Goal: Information Seeking & Learning: Learn about a topic

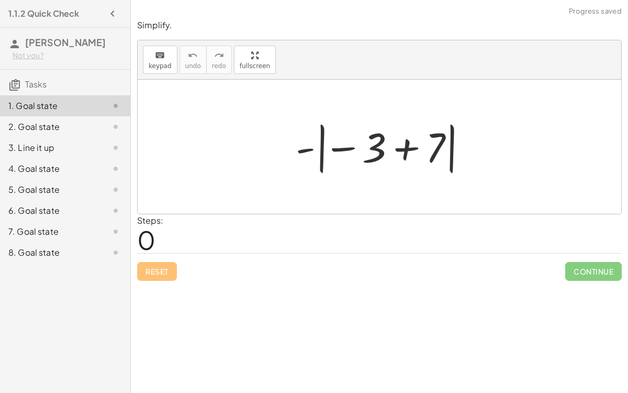
click at [377, 147] on div at bounding box center [384, 147] width 186 height 58
click at [406, 149] on div at bounding box center [384, 147] width 186 height 58
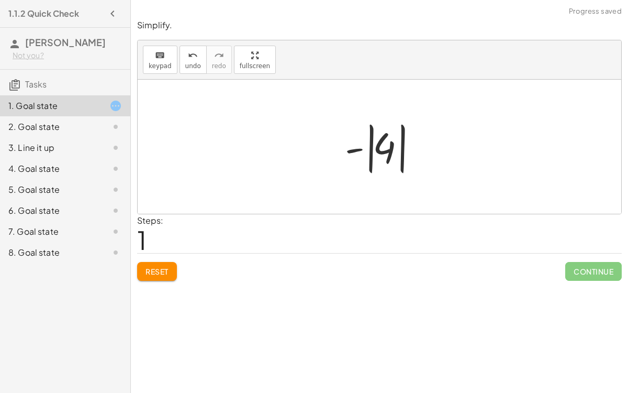
click at [358, 147] on div at bounding box center [384, 147] width 88 height 58
click at [371, 150] on div at bounding box center [384, 147] width 88 height 58
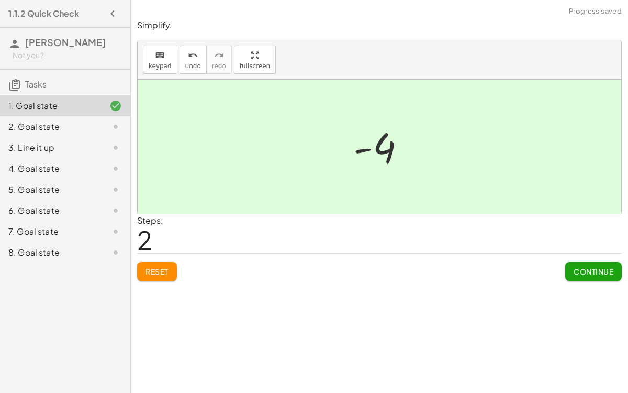
click at [580, 266] on span "Continue" at bounding box center [594, 270] width 40 height 9
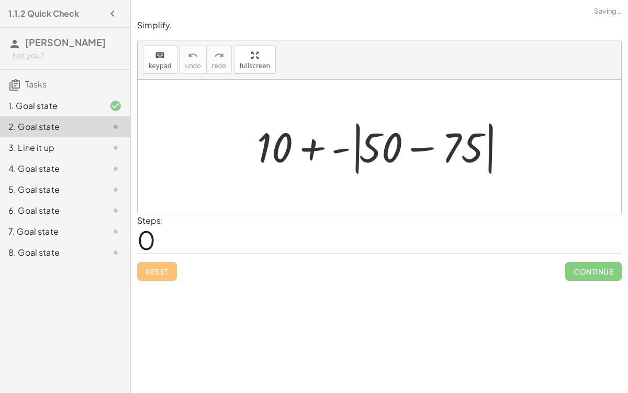
click at [420, 148] on div at bounding box center [384, 147] width 264 height 60
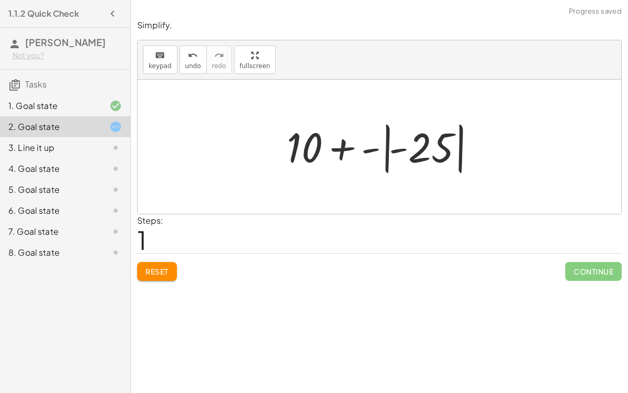
click at [387, 150] on div at bounding box center [384, 147] width 204 height 58
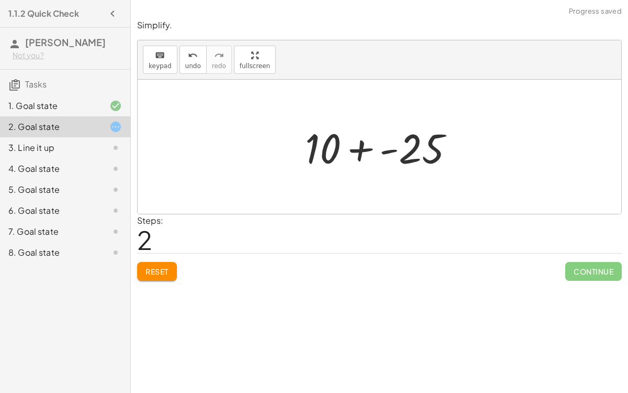
click at [387, 151] on div at bounding box center [384, 147] width 168 height 54
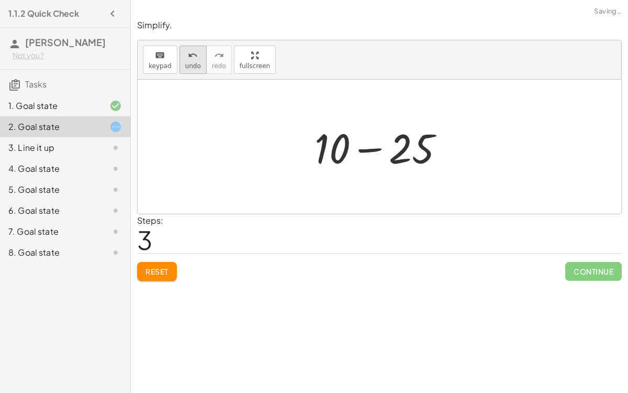
click at [185, 57] on div "undo" at bounding box center [193, 55] width 16 height 13
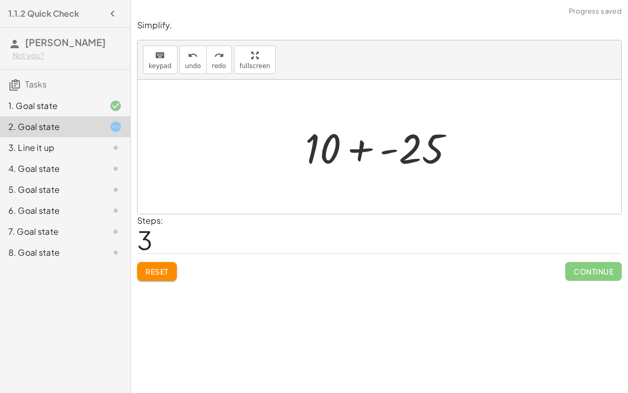
click at [363, 150] on div at bounding box center [384, 147] width 168 height 54
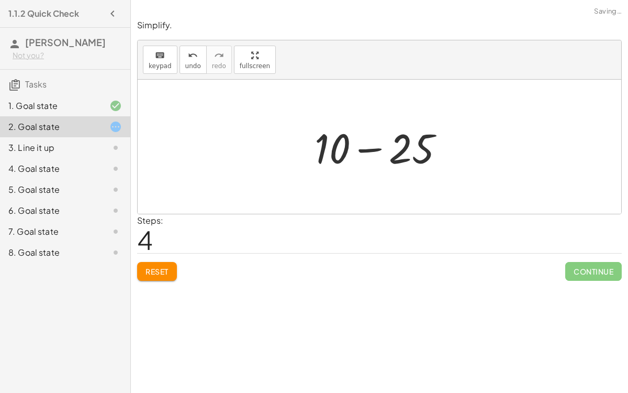
click at [345, 153] on div at bounding box center [383, 147] width 149 height 54
click at [427, 156] on div at bounding box center [383, 147] width 149 height 54
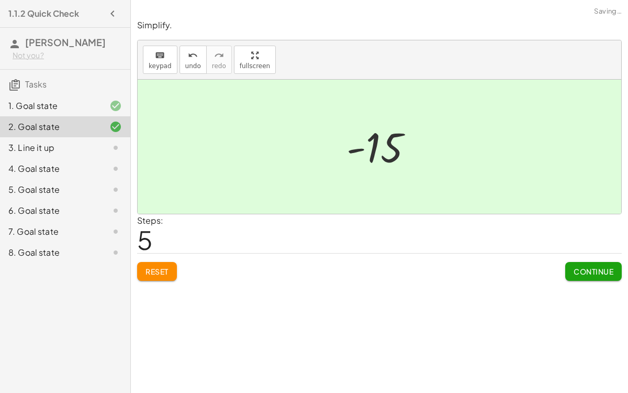
click at [576, 274] on span "Continue" at bounding box center [594, 270] width 40 height 9
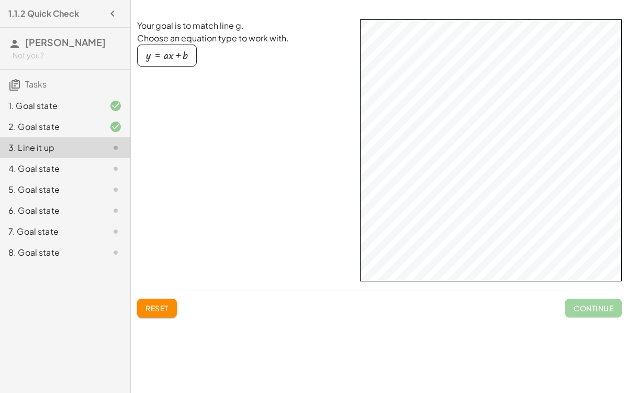
click at [174, 55] on div "button" at bounding box center [167, 56] width 42 height 12
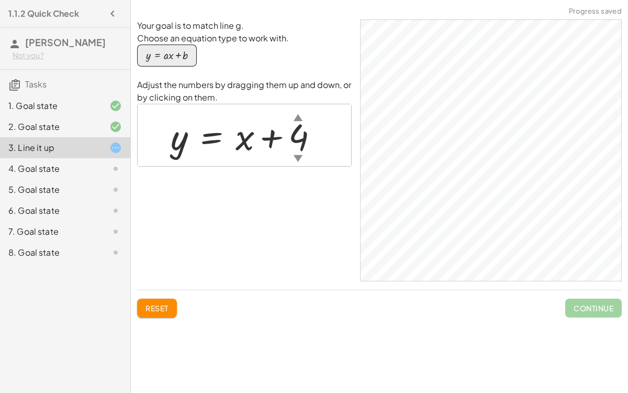
click at [254, 138] on div at bounding box center [248, 135] width 166 height 48
click at [299, 157] on div "▼" at bounding box center [298, 157] width 9 height 13
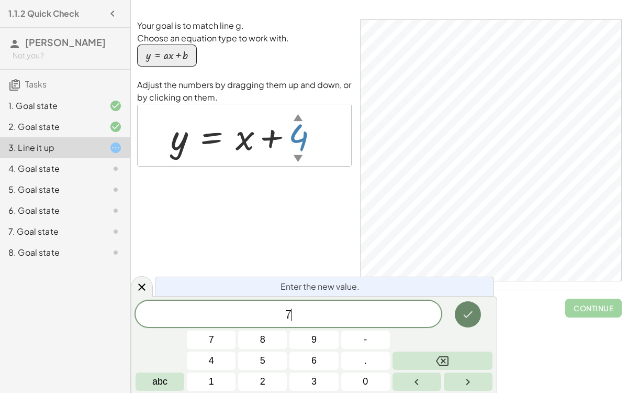
click at [467, 304] on icon "Done" at bounding box center [468, 314] width 13 height 13
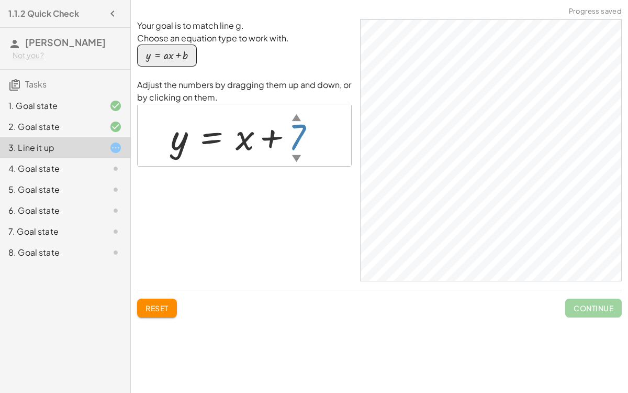
click at [295, 116] on div "▲" at bounding box center [296, 116] width 9 height 13
click at [302, 135] on div at bounding box center [249, 135] width 168 height 48
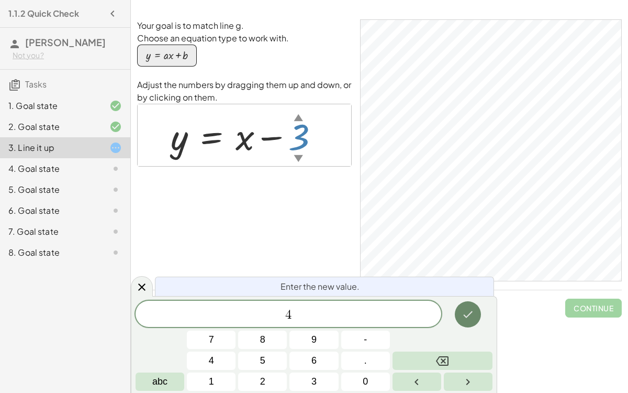
click at [472, 304] on button "Done" at bounding box center [468, 314] width 26 height 26
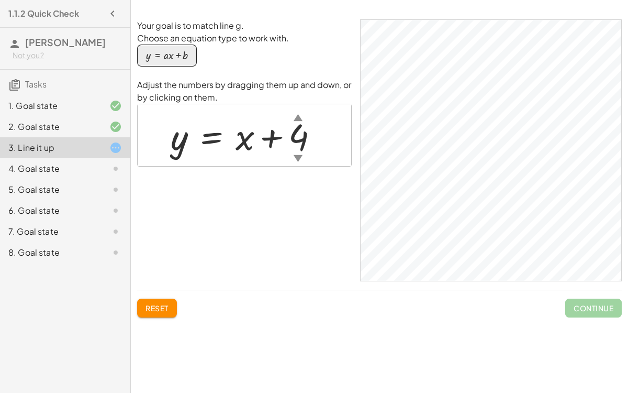
click at [299, 158] on div "▼" at bounding box center [298, 157] width 9 height 13
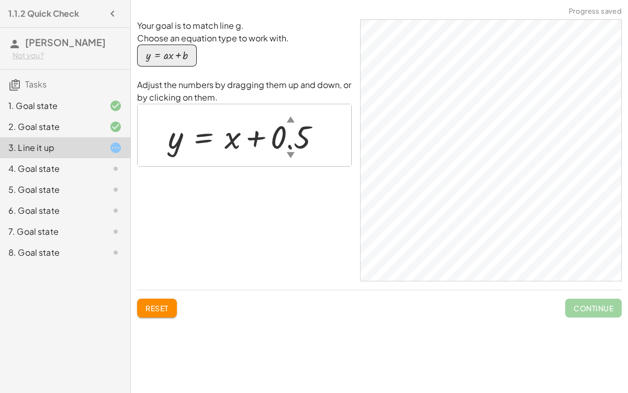
click at [288, 155] on div "▼" at bounding box center [291, 155] width 8 height 12
click at [278, 150] on div "▼" at bounding box center [279, 155] width 8 height 12
click at [278, 153] on div "▼" at bounding box center [279, 155] width 8 height 12
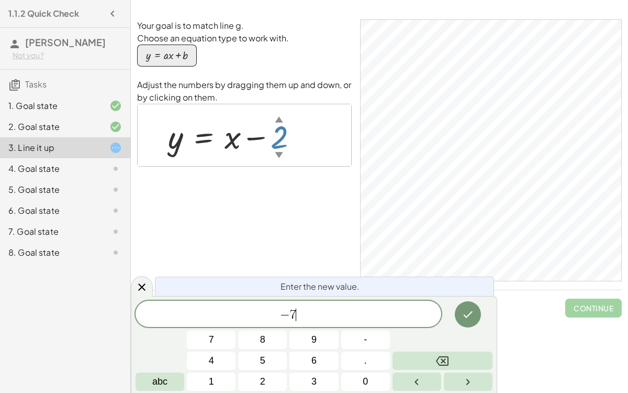
click at [236, 304] on div at bounding box center [211, 360] width 49 height 18
click at [476, 304] on button "Done" at bounding box center [468, 314] width 26 height 26
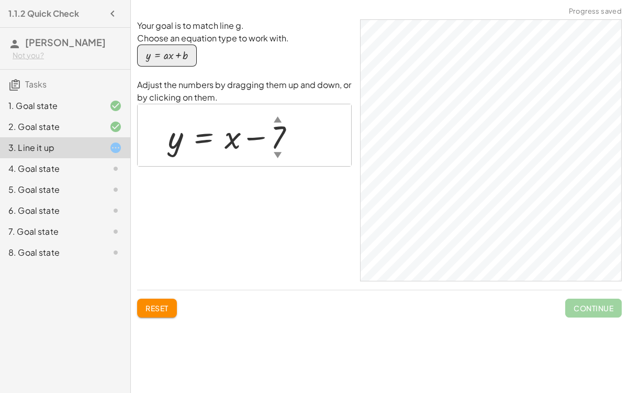
click at [276, 152] on div "▼" at bounding box center [278, 155] width 8 height 12
click at [280, 154] on div "▼" at bounding box center [278, 155] width 8 height 12
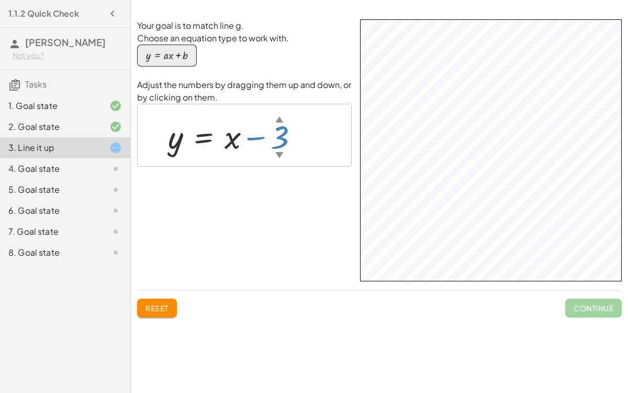
drag, startPoint x: 280, startPoint y: 153, endPoint x: 259, endPoint y: 154, distance: 21.0
click at [204, 136] on div "y = + x − 3 ▲ ▼" at bounding box center [204, 136] width 0 height 0
click at [236, 144] on div at bounding box center [238, 135] width 150 height 42
drag, startPoint x: 229, startPoint y: 136, endPoint x: 244, endPoint y: 168, distance: 35.4
click at [244, 168] on div "Your goal is to match line g. Choose an equation type to work with. y = + · a ·…" at bounding box center [244, 150] width 215 height 262
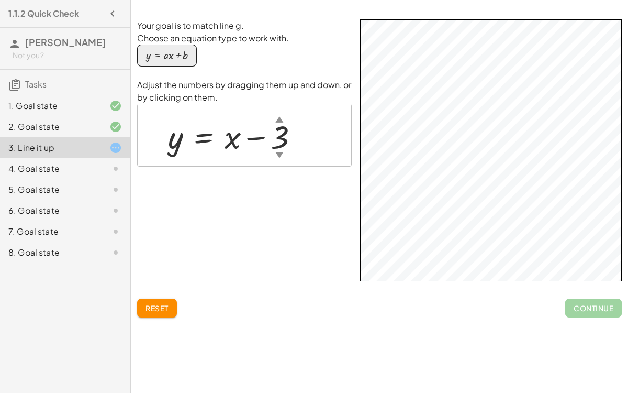
click at [230, 139] on div at bounding box center [238, 135] width 150 height 42
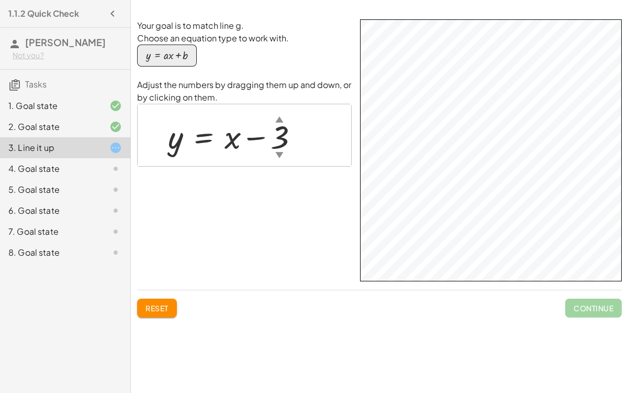
click at [259, 136] on div at bounding box center [238, 135] width 150 height 42
click at [195, 140] on div at bounding box center [238, 135] width 150 height 42
click at [180, 141] on div at bounding box center [238, 135] width 150 height 42
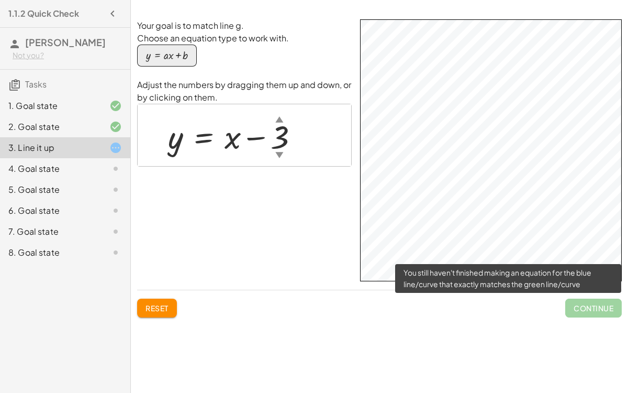
click at [576, 304] on span "Continue" at bounding box center [593, 307] width 57 height 19
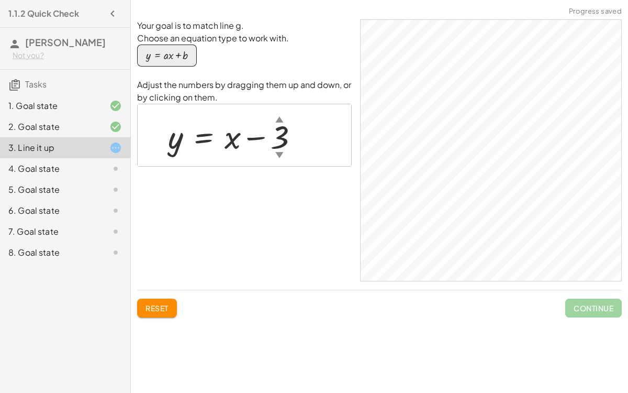
click at [116, 170] on icon at bounding box center [115, 168] width 13 height 13
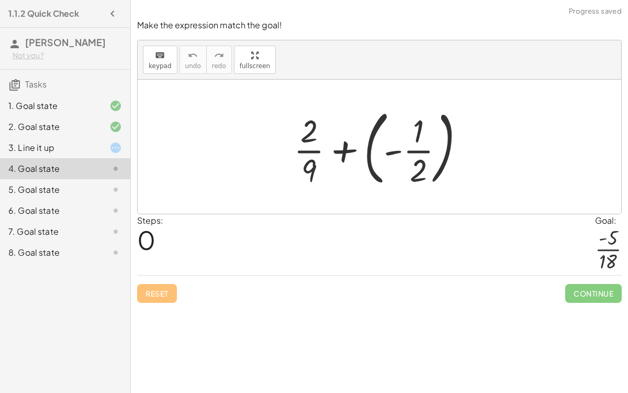
click at [367, 151] on div at bounding box center [383, 146] width 190 height 87
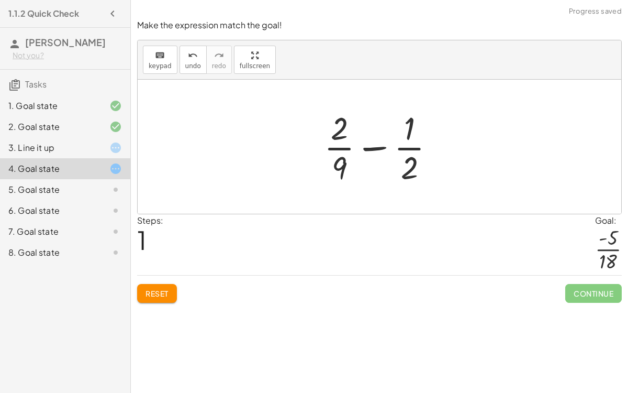
click at [368, 146] on div at bounding box center [384, 146] width 130 height 81
click at [411, 157] on div at bounding box center [384, 146] width 130 height 81
click at [414, 160] on div at bounding box center [384, 146] width 130 height 81
drag, startPoint x: 414, startPoint y: 160, endPoint x: 449, endPoint y: 157, distance: 35.7
click at [449, 157] on div "+ · 2 · 9 + ( - · 1 · 2 ) · 2 + · 2 · 9 · 1 · 2 −" at bounding box center [379, 147] width 143 height 86
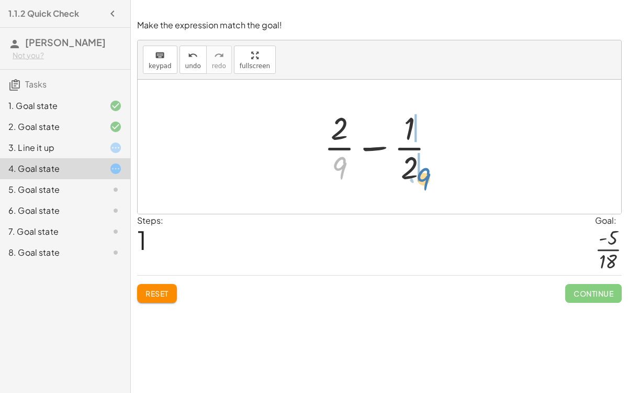
drag, startPoint x: 342, startPoint y: 161, endPoint x: 426, endPoint y: 171, distance: 84.4
click at [426, 171] on div at bounding box center [384, 146] width 130 height 81
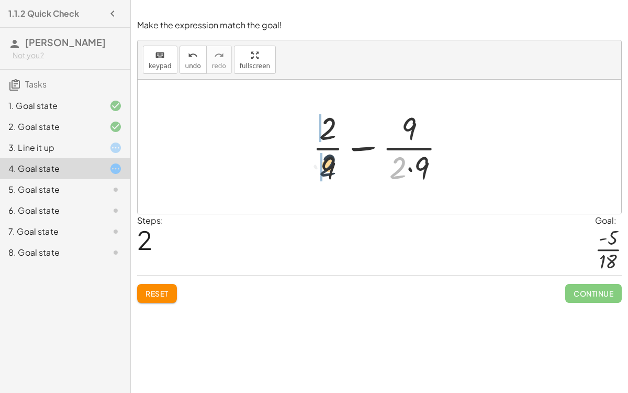
drag, startPoint x: 398, startPoint y: 168, endPoint x: 315, endPoint y: 168, distance: 83.8
click at [315, 168] on div at bounding box center [383, 146] width 152 height 81
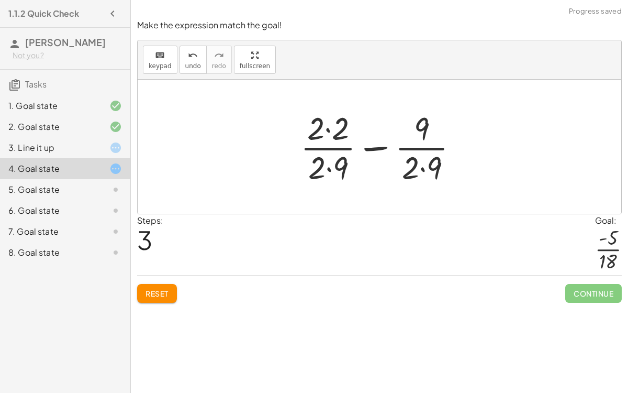
click at [328, 169] on div at bounding box center [383, 146] width 177 height 81
click at [423, 169] on div at bounding box center [383, 146] width 177 height 81
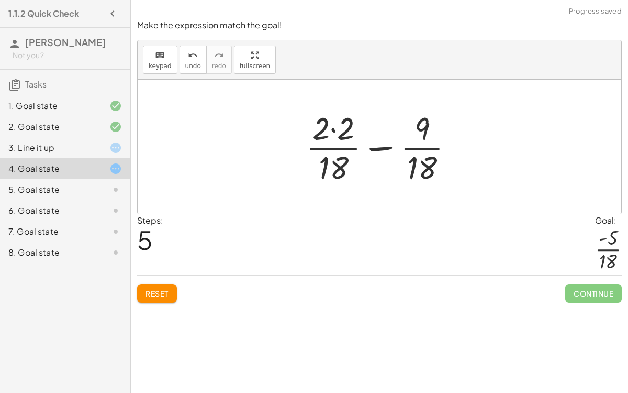
click at [332, 128] on div at bounding box center [383, 146] width 167 height 81
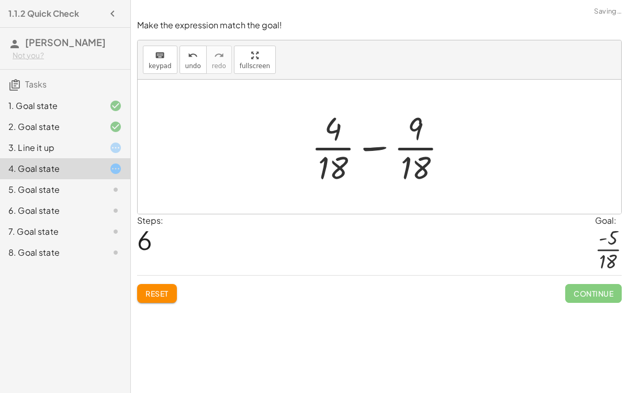
click at [373, 148] on div at bounding box center [383, 146] width 154 height 81
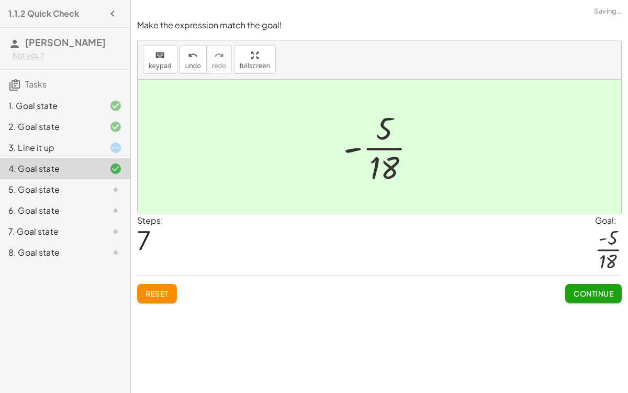
click at [587, 289] on span "Continue" at bounding box center [594, 292] width 40 height 9
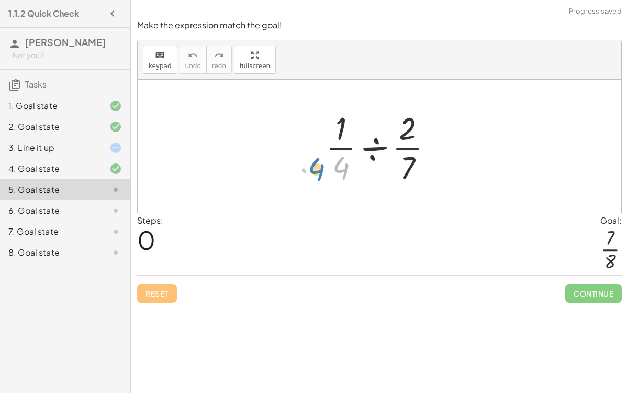
drag, startPoint x: 340, startPoint y: 167, endPoint x: 310, endPoint y: 169, distance: 29.9
drag, startPoint x: 410, startPoint y: 126, endPoint x: 415, endPoint y: 126, distance: 5.3
click at [415, 126] on div at bounding box center [383, 146] width 126 height 81
click at [412, 158] on div at bounding box center [383, 146] width 126 height 81
click at [378, 146] on div at bounding box center [383, 146] width 126 height 81
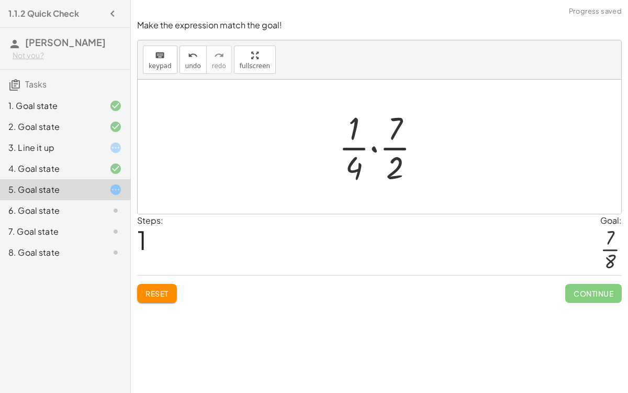
click at [375, 149] on div at bounding box center [383, 146] width 101 height 81
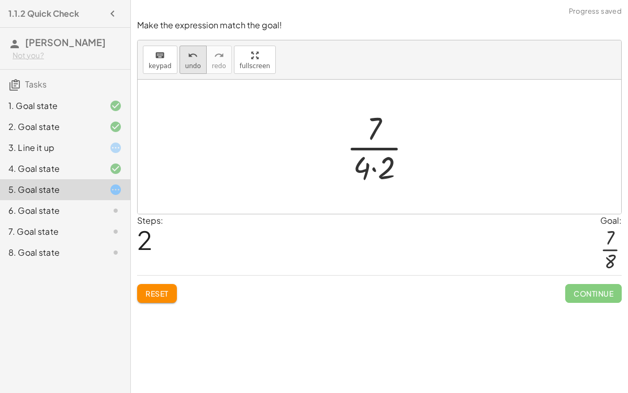
click at [188, 60] on icon "undo" at bounding box center [193, 55] width 10 height 13
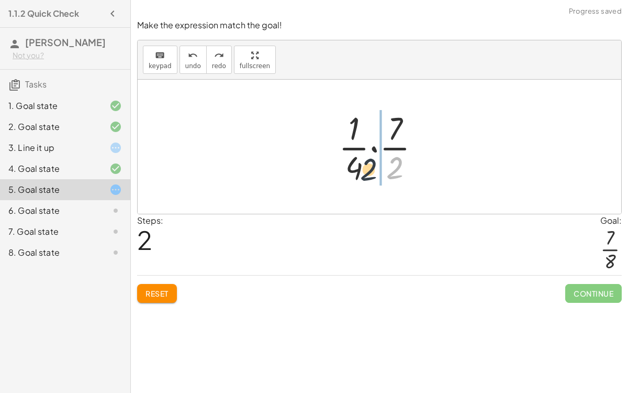
drag, startPoint x: 398, startPoint y: 158, endPoint x: 368, endPoint y: 161, distance: 30.0
click at [368, 161] on div at bounding box center [383, 146] width 101 height 81
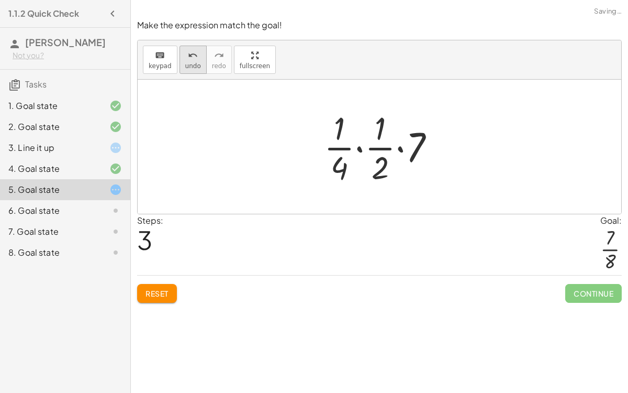
click at [188, 59] on icon "undo" at bounding box center [193, 55] width 10 height 13
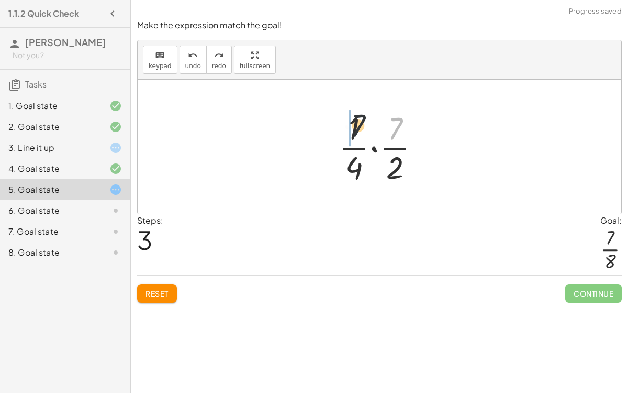
drag, startPoint x: 398, startPoint y: 128, endPoint x: 347, endPoint y: 125, distance: 51.4
click at [347, 125] on div at bounding box center [383, 146] width 101 height 81
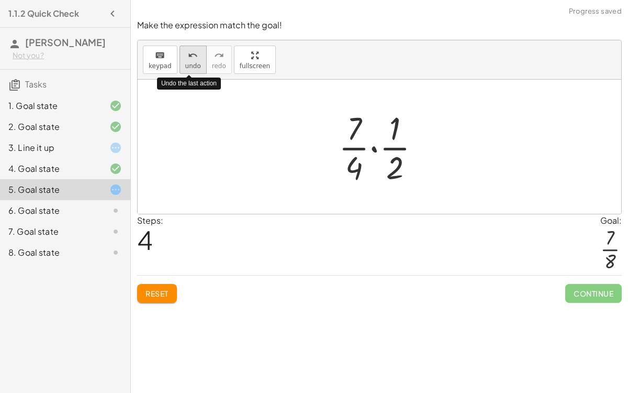
click at [180, 48] on button "undo undo" at bounding box center [193, 60] width 27 height 28
click at [375, 148] on div at bounding box center [383, 146] width 101 height 81
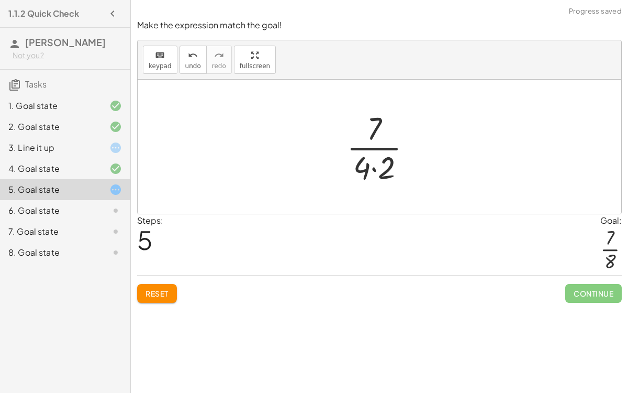
click at [374, 169] on div at bounding box center [383, 146] width 84 height 81
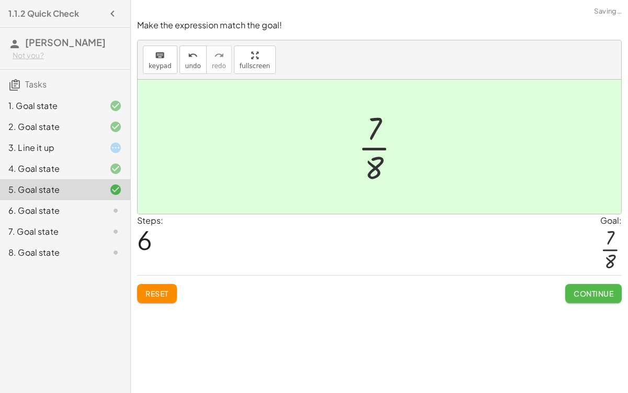
click at [602, 298] on button "Continue" at bounding box center [593, 293] width 57 height 19
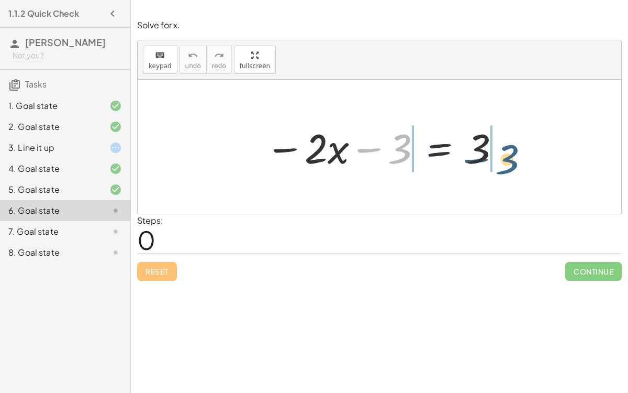
drag, startPoint x: 400, startPoint y: 148, endPoint x: 509, endPoint y: 158, distance: 109.9
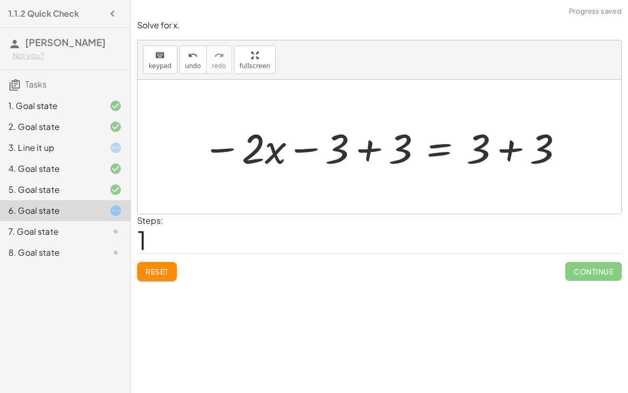
click at [367, 149] on div at bounding box center [383, 147] width 373 height 54
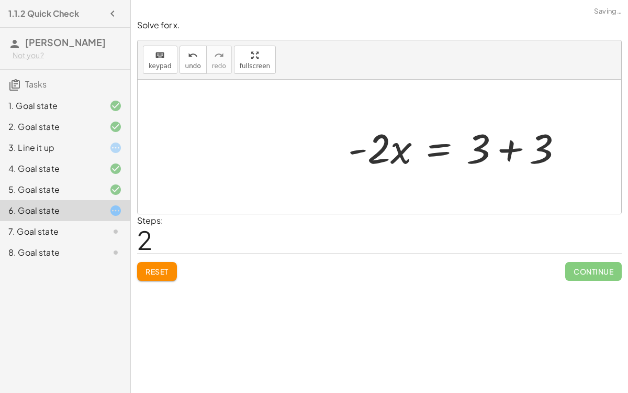
click at [510, 148] on div at bounding box center [460, 147] width 234 height 54
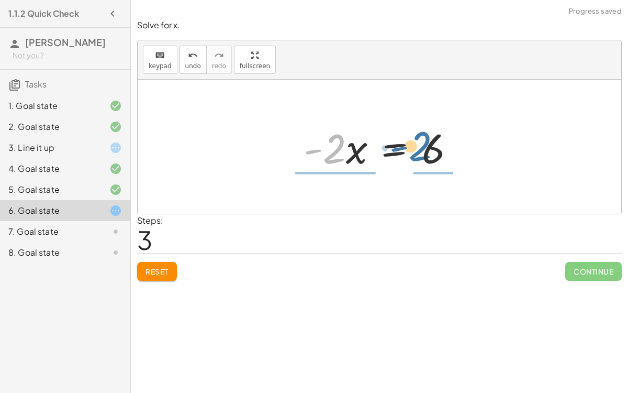
drag, startPoint x: 330, startPoint y: 155, endPoint x: 416, endPoint y: 152, distance: 85.9
click at [416, 152] on div at bounding box center [383, 147] width 170 height 54
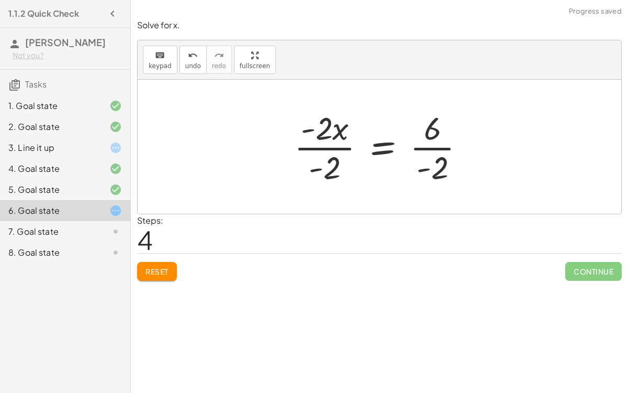
click at [348, 147] on div at bounding box center [384, 146] width 190 height 81
click at [426, 147] on div at bounding box center [404, 146] width 150 height 81
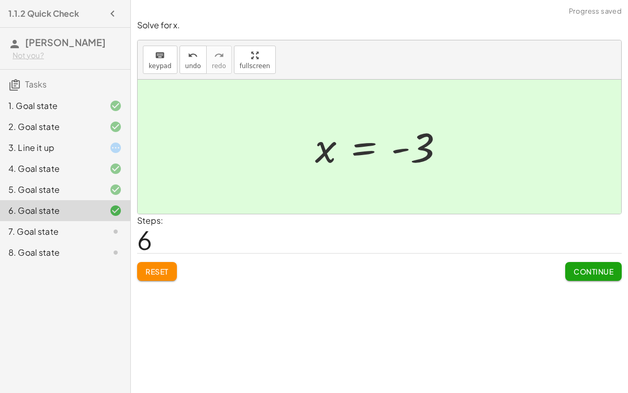
click at [591, 271] on span "Continue" at bounding box center [594, 270] width 40 height 9
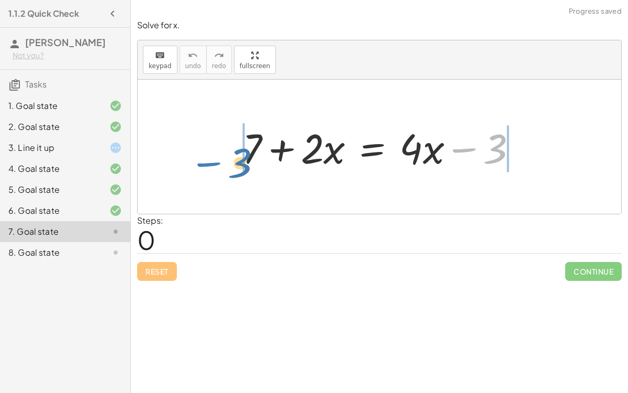
drag, startPoint x: 462, startPoint y: 150, endPoint x: 228, endPoint y: 164, distance: 233.9
click at [228, 164] on div "− 3 + 7 + · 2 · x = + · 4 · x − 3" at bounding box center [380, 146] width 307 height 59
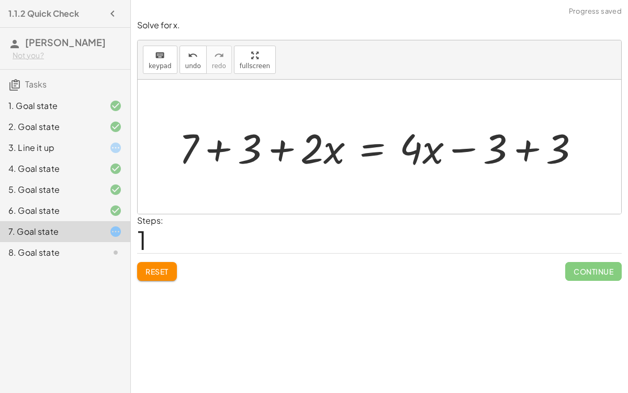
click at [217, 147] on div at bounding box center [384, 147] width 420 height 54
click at [526, 153] on div at bounding box center [407, 147] width 373 height 54
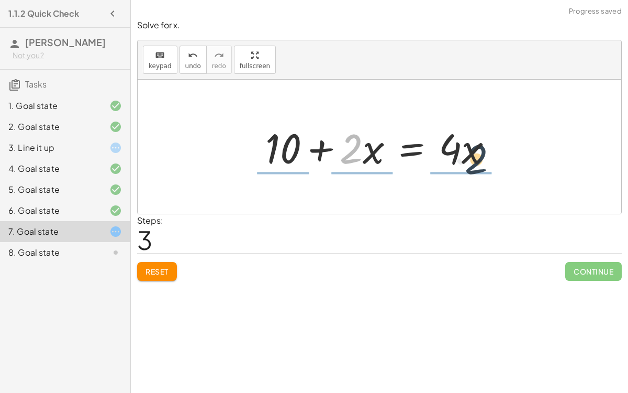
drag, startPoint x: 351, startPoint y: 151, endPoint x: 478, endPoint y: 161, distance: 127.1
click at [478, 161] on div at bounding box center [383, 147] width 247 height 54
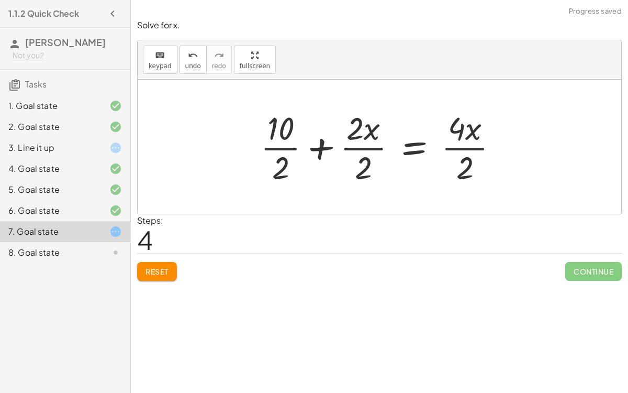
click at [354, 148] on div at bounding box center [383, 146] width 256 height 81
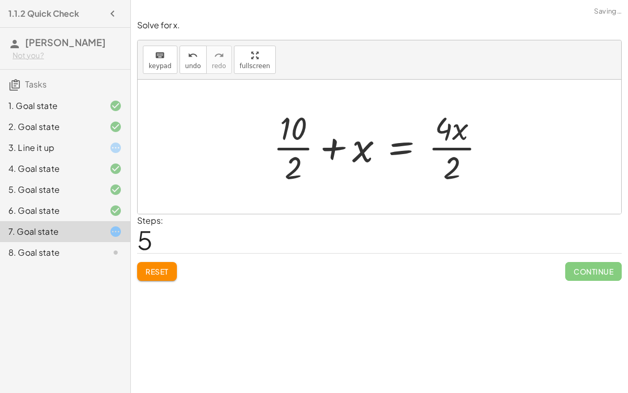
click at [459, 146] on div at bounding box center [383, 146] width 231 height 81
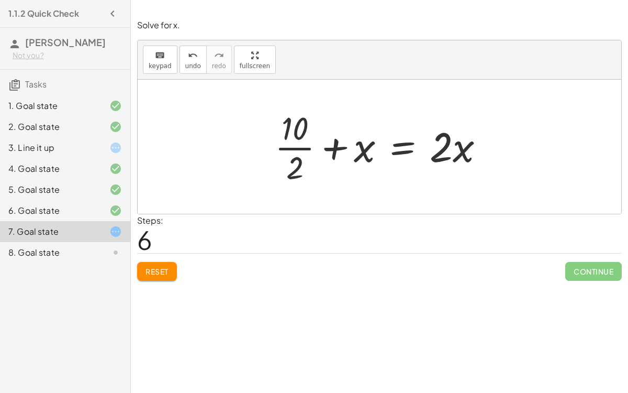
click at [301, 148] on div at bounding box center [384, 146] width 228 height 81
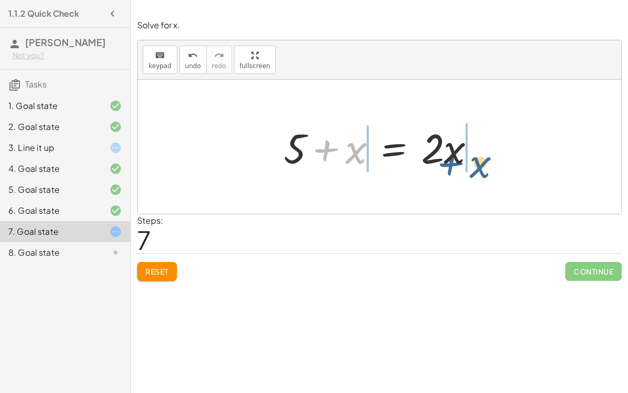
drag, startPoint x: 353, startPoint y: 151, endPoint x: 479, endPoint y: 166, distance: 127.5
click at [479, 166] on div at bounding box center [383, 147] width 211 height 54
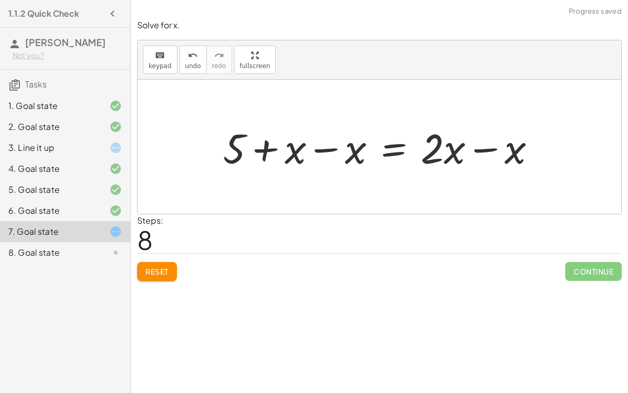
click at [291, 149] on div at bounding box center [384, 147] width 332 height 54
click at [325, 150] on div at bounding box center [384, 147] width 332 height 54
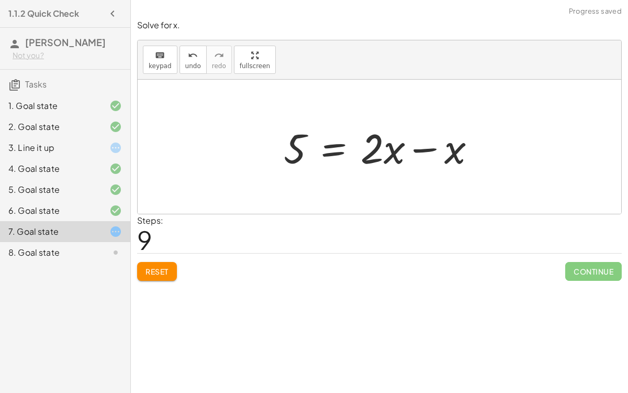
click at [429, 148] on div at bounding box center [383, 147] width 211 height 54
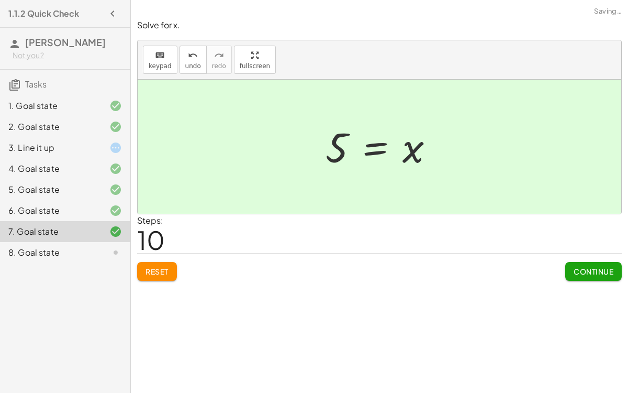
click at [579, 266] on span "Continue" at bounding box center [594, 270] width 40 height 9
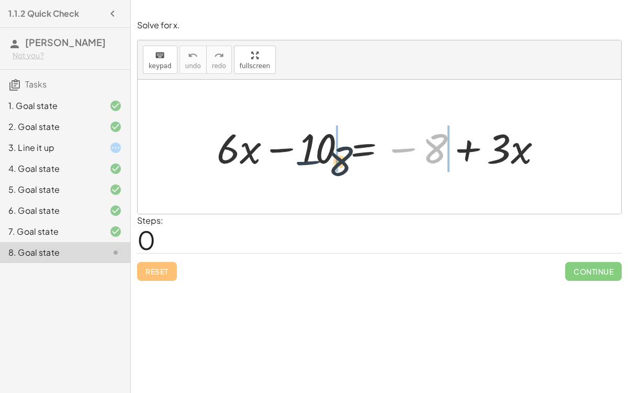
drag, startPoint x: 407, startPoint y: 148, endPoint x: 299, endPoint y: 161, distance: 108.7
click at [299, 161] on div at bounding box center [383, 147] width 344 height 54
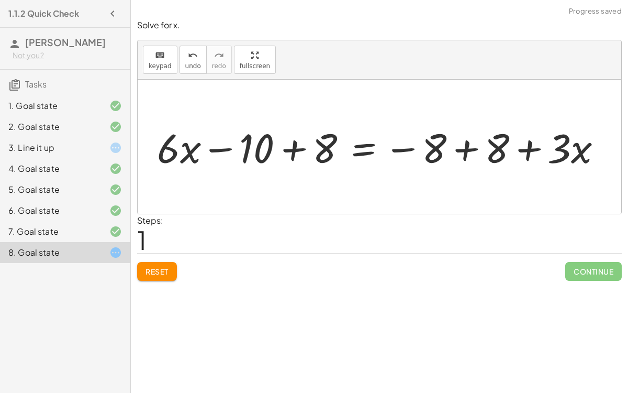
click at [290, 150] on div at bounding box center [382, 147] width 403 height 46
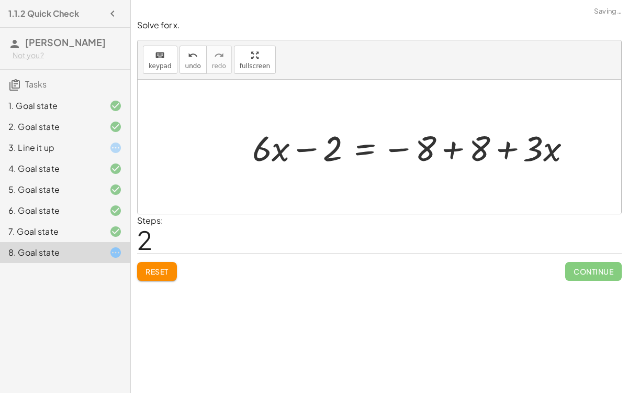
click at [451, 149] on div at bounding box center [416, 147] width 338 height 46
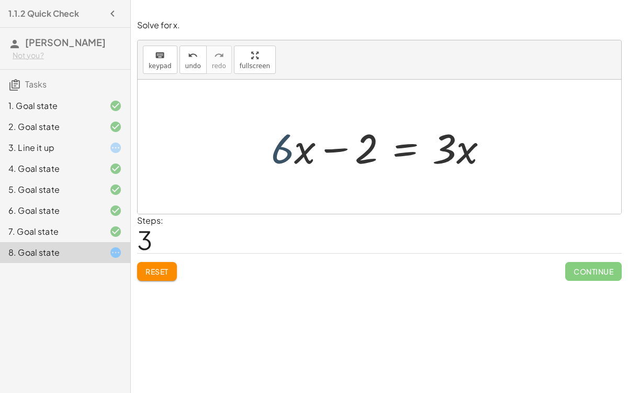
click at [287, 152] on div at bounding box center [384, 147] width 236 height 54
drag, startPoint x: 451, startPoint y: 153, endPoint x: 262, endPoint y: 182, distance: 190.6
click at [262, 182] on div "+ · 6 · x − 10 = − 8 + · 3 · x + · 6 · x − 10 + 8 = − 8 + 8 + · 3 · x + · 6 · x…" at bounding box center [380, 147] width 484 height 134
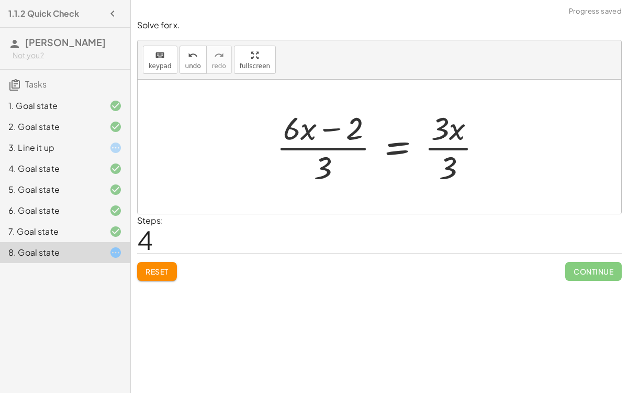
click at [353, 147] on div at bounding box center [383, 146] width 225 height 81
drag, startPoint x: 327, startPoint y: 161, endPoint x: 296, endPoint y: 132, distance: 41.8
click at [296, 132] on div at bounding box center [383, 146] width 225 height 81
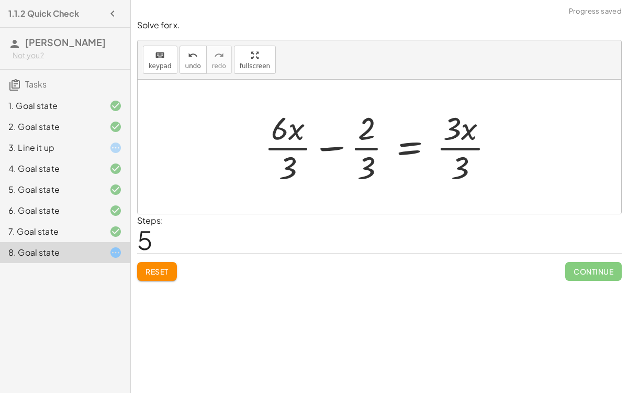
click at [465, 145] on div at bounding box center [383, 146] width 249 height 81
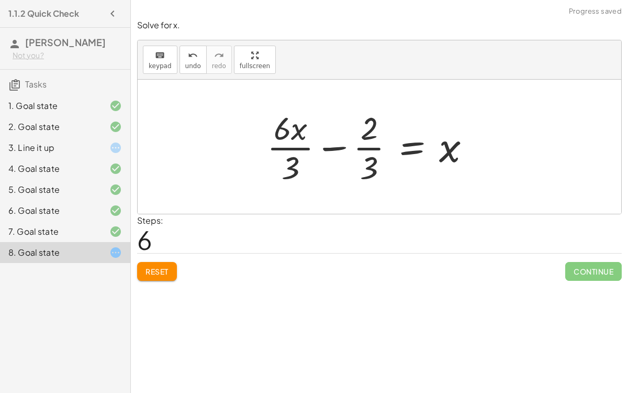
click at [300, 147] on div at bounding box center [373, 146] width 222 height 81
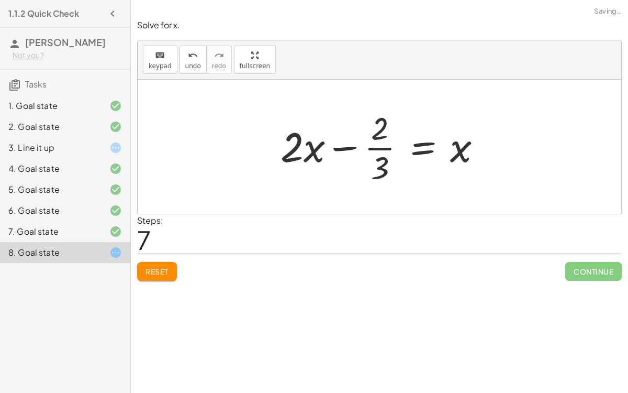
click at [382, 145] on div at bounding box center [385, 146] width 220 height 81
drag, startPoint x: 292, startPoint y: 144, endPoint x: 267, endPoint y: 160, distance: 28.7
click at [461, 148] on div at bounding box center [384, 146] width 220 height 81
click at [159, 272] on span "Reset" at bounding box center [157, 270] width 23 height 9
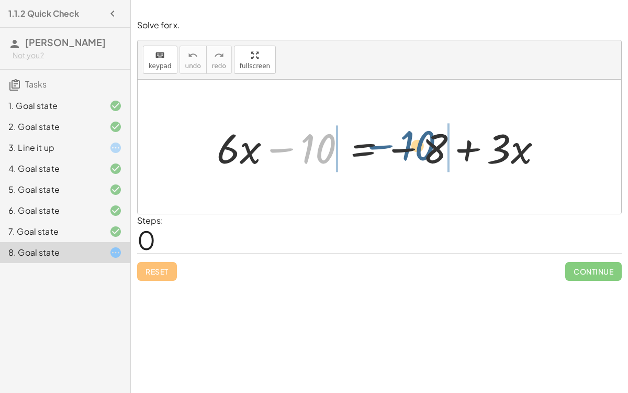
drag, startPoint x: 284, startPoint y: 148, endPoint x: 384, endPoint y: 146, distance: 99.5
click at [384, 146] on div at bounding box center [383, 147] width 344 height 54
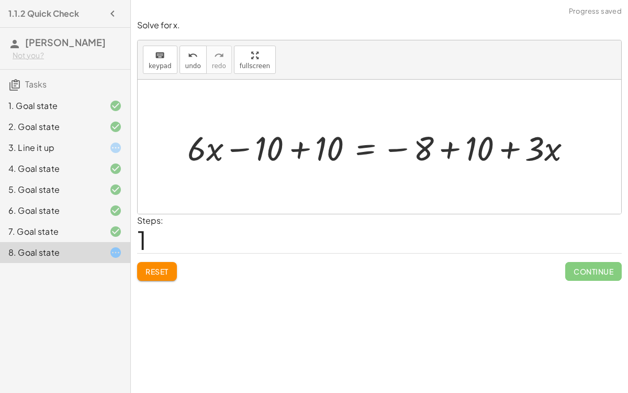
click at [296, 147] on div at bounding box center [383, 147] width 403 height 44
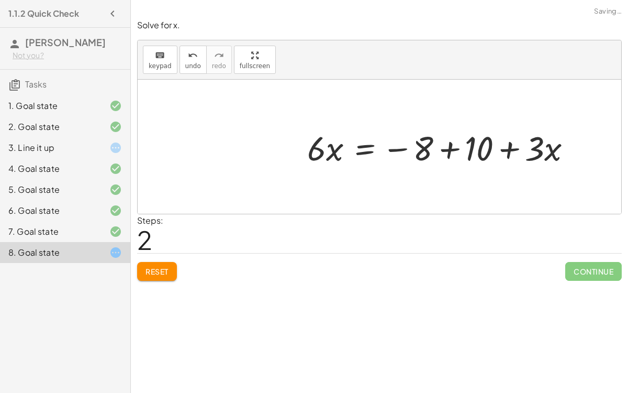
click at [449, 146] on div at bounding box center [443, 147] width 283 height 44
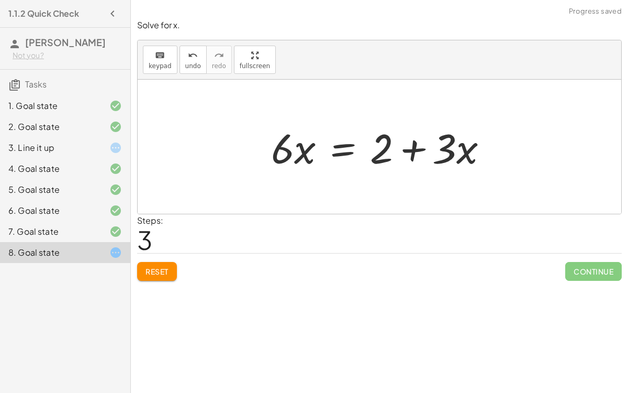
click at [446, 152] on div at bounding box center [384, 147] width 236 height 54
drag, startPoint x: 446, startPoint y: 152, endPoint x: 313, endPoint y: 184, distance: 137.2
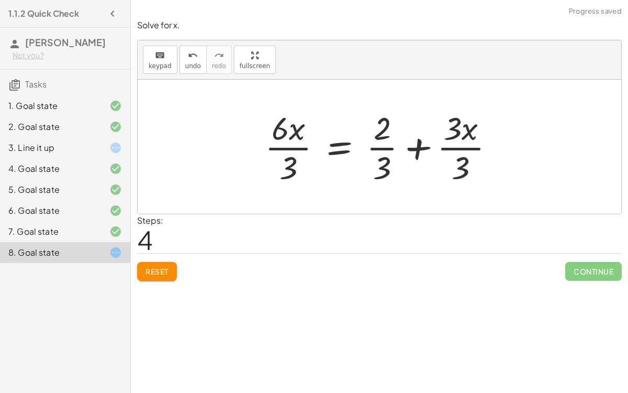
click at [296, 163] on div at bounding box center [384, 146] width 249 height 81
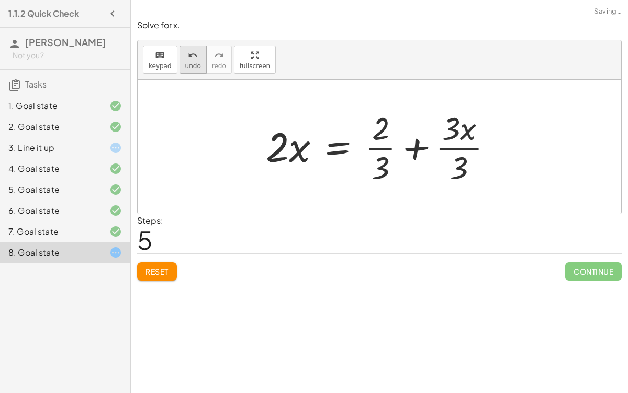
click at [188, 52] on icon "undo" at bounding box center [193, 55] width 10 height 13
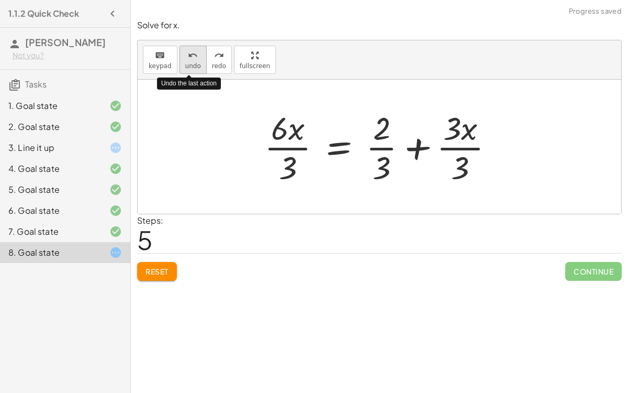
click at [188, 53] on icon "undo" at bounding box center [193, 55] width 10 height 13
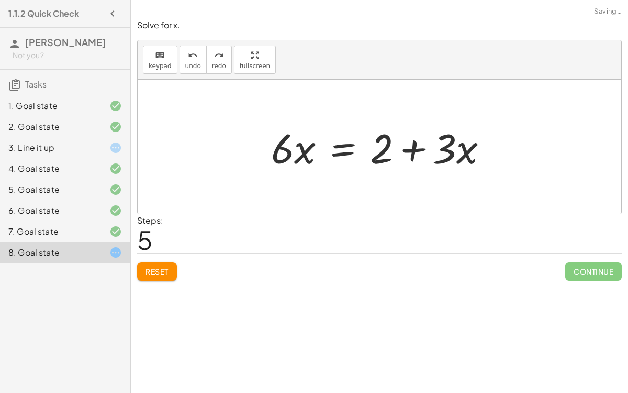
click at [417, 150] on div at bounding box center [384, 147] width 236 height 54
drag, startPoint x: 442, startPoint y: 149, endPoint x: 323, endPoint y: 183, distance: 123.7
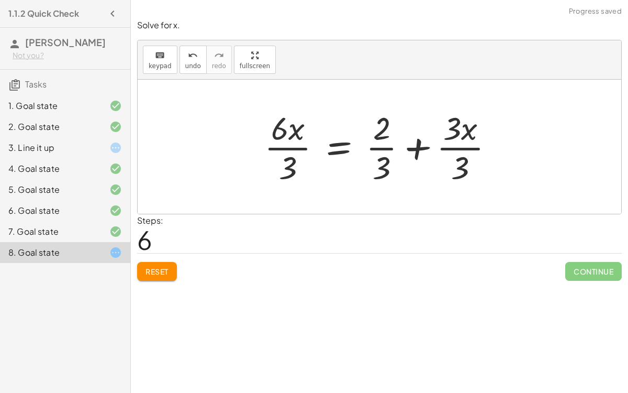
click at [301, 143] on div at bounding box center [383, 146] width 249 height 81
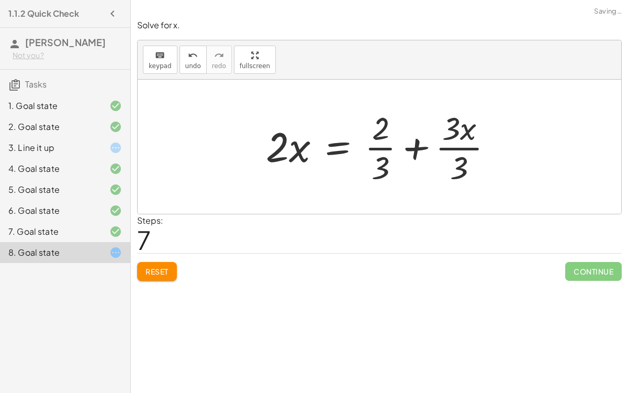
click at [463, 149] on div at bounding box center [384, 146] width 246 height 81
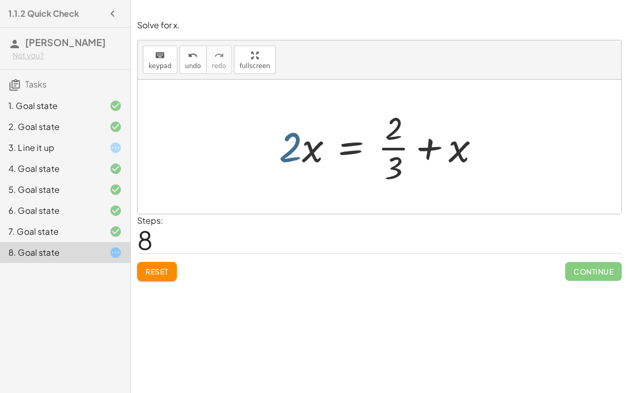
click at [289, 152] on div at bounding box center [384, 146] width 220 height 81
drag, startPoint x: 458, startPoint y: 151, endPoint x: 307, endPoint y: 168, distance: 151.7
click at [307, 168] on div at bounding box center [384, 146] width 220 height 81
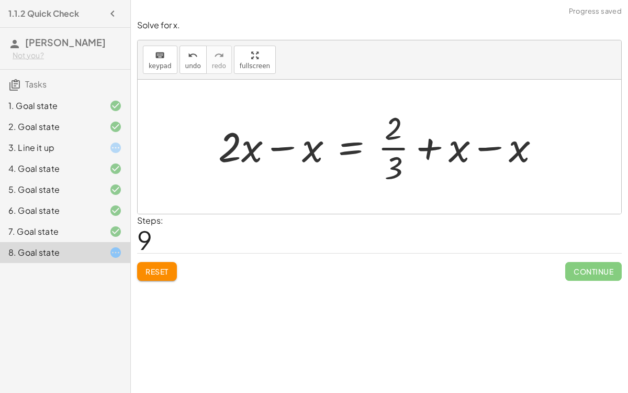
click at [291, 146] on div at bounding box center [383, 146] width 341 height 81
click at [486, 149] on div at bounding box center [426, 146] width 258 height 81
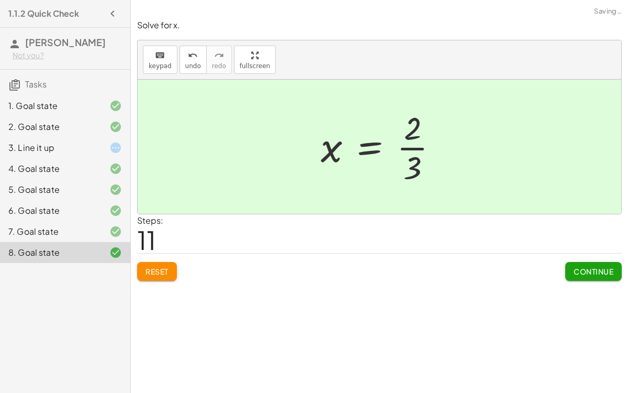
click at [582, 272] on span "Continue" at bounding box center [594, 270] width 40 height 9
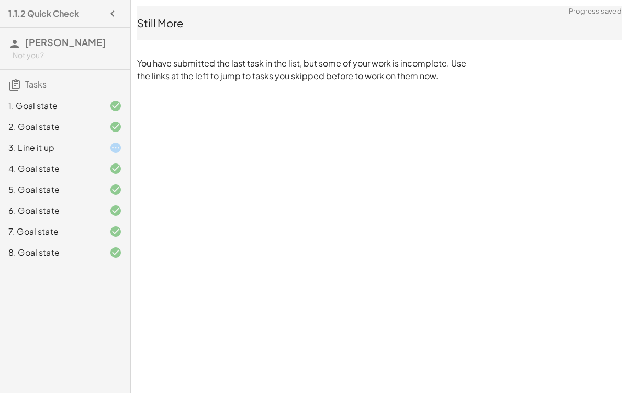
click at [102, 146] on div at bounding box center [107, 147] width 29 height 13
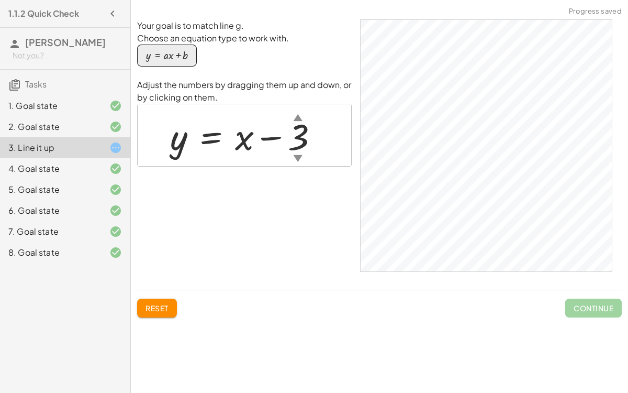
click at [240, 143] on div at bounding box center [249, 135] width 168 height 48
